Goal: Navigation & Orientation: Find specific page/section

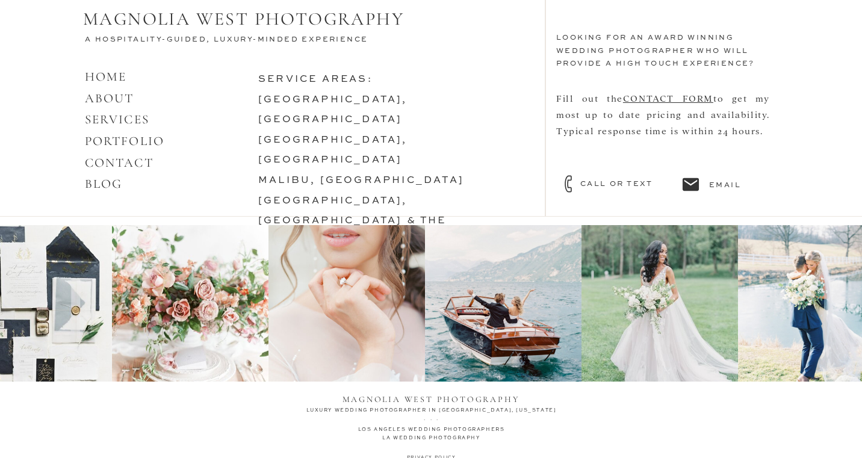
scroll to position [5312, 0]
click at [323, 257] on link "DESTINATIONS WORLDWIDE" at bounding box center [352, 262] width 189 height 10
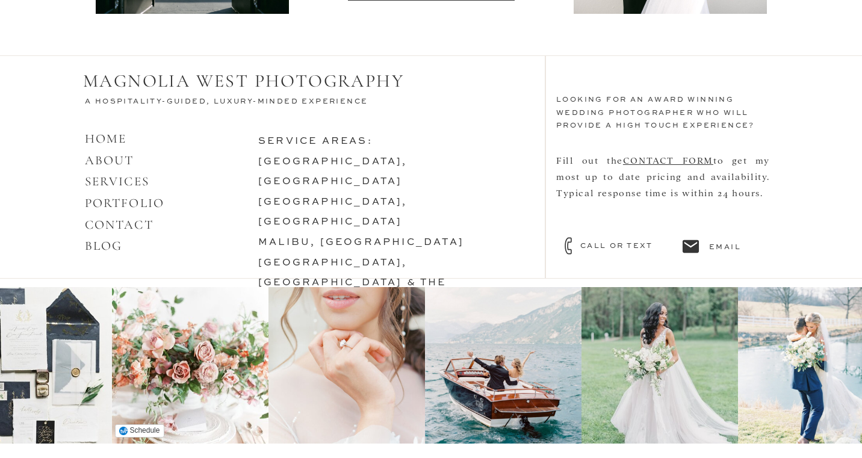
scroll to position [5205, 0]
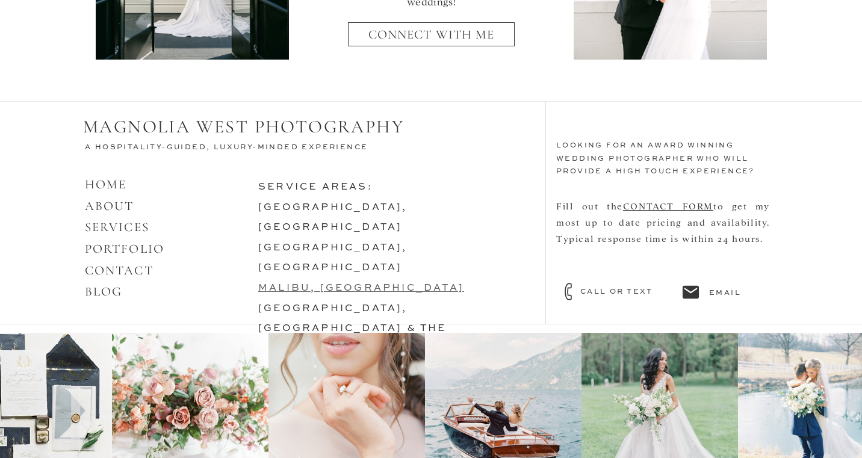
click at [308, 283] on link "malibu, [GEOGRAPHIC_DATA]" at bounding box center [361, 288] width 206 height 10
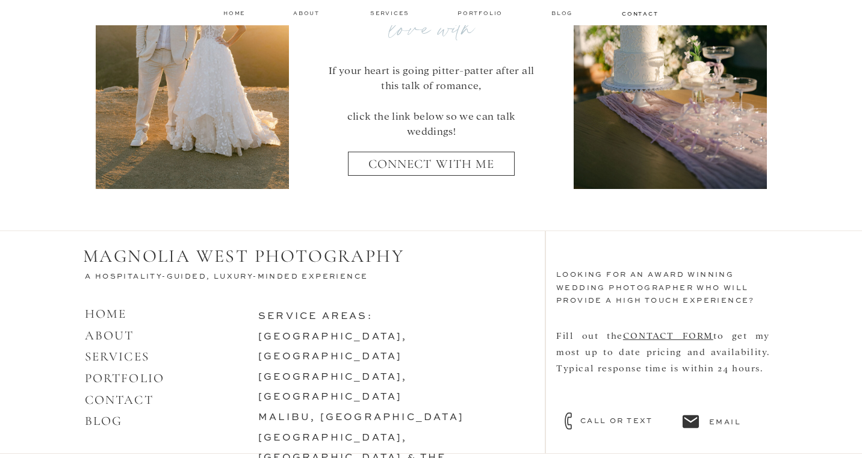
scroll to position [5099, 0]
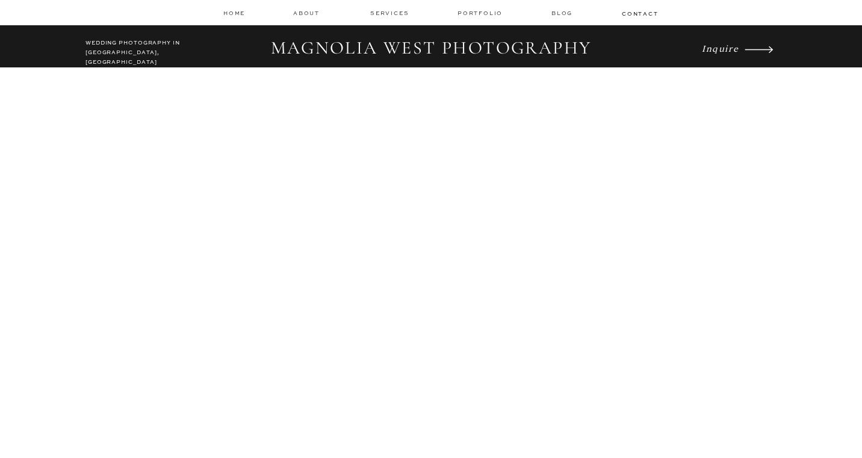
scroll to position [5312, 0]
